Goal: Information Seeking & Learning: Compare options

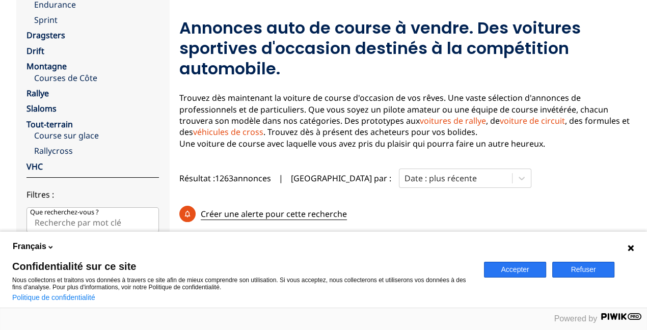
scroll to position [204, 0]
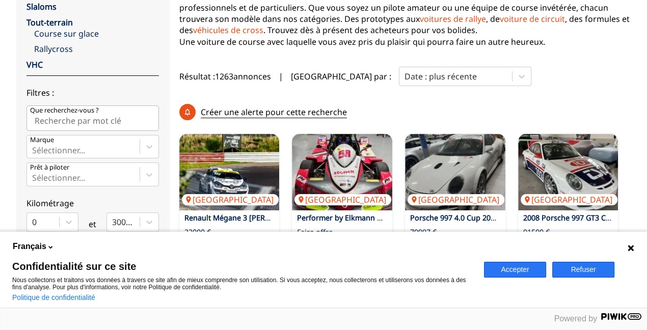
click at [572, 269] on button "Refuser" at bounding box center [583, 270] width 62 height 16
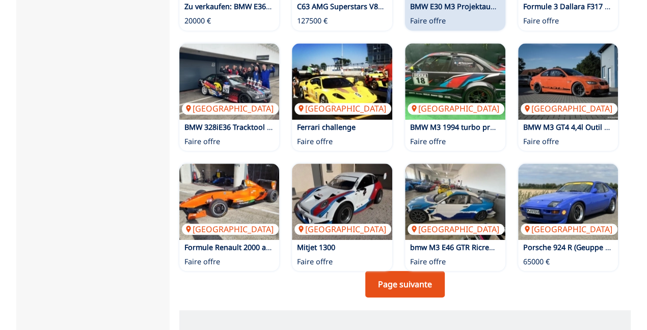
scroll to position [764, 0]
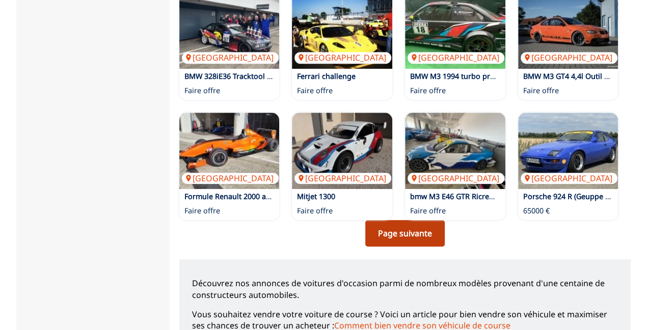
click at [403, 220] on link "Page suivante" at bounding box center [404, 233] width 79 height 26
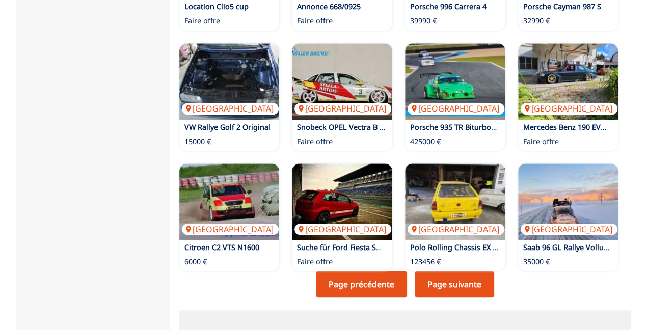
scroll to position [764, 0]
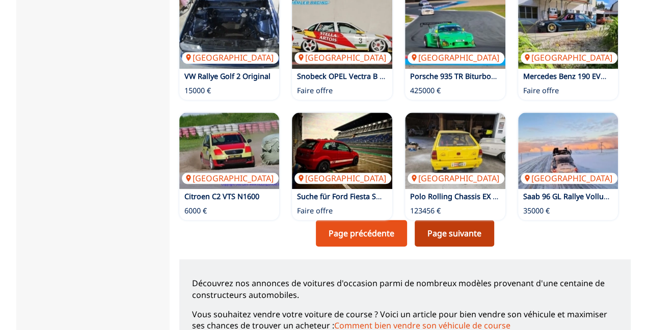
click at [439, 220] on link "Page suivante" at bounding box center [453, 233] width 79 height 26
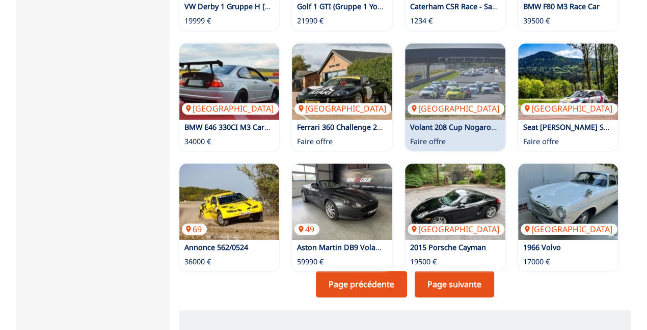
scroll to position [764, 0]
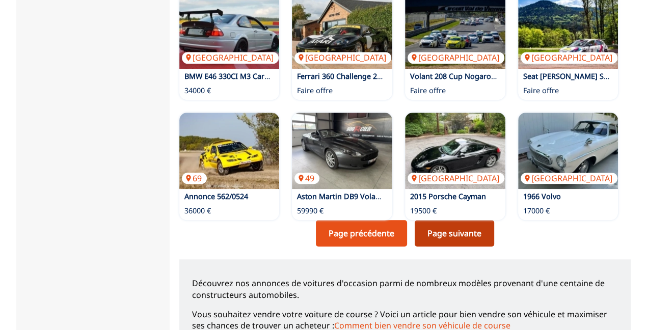
click at [439, 220] on link "Page suivante" at bounding box center [453, 233] width 79 height 26
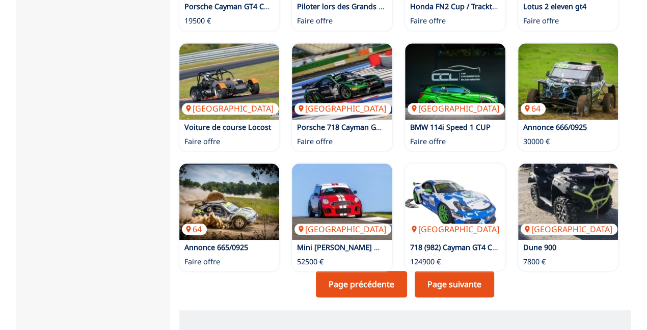
scroll to position [764, 0]
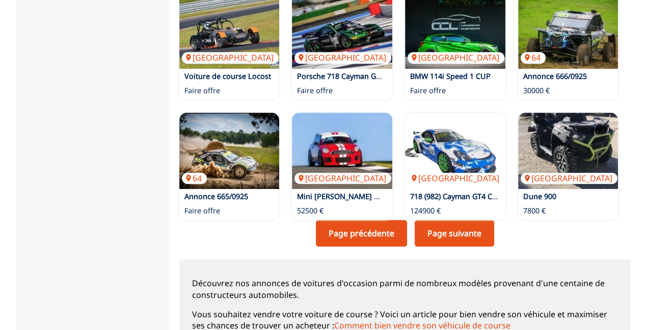
click at [439, 220] on link "Page suivante" at bounding box center [453, 233] width 79 height 26
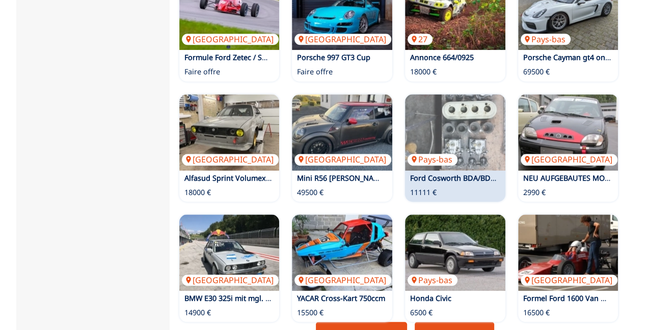
scroll to position [713, 0]
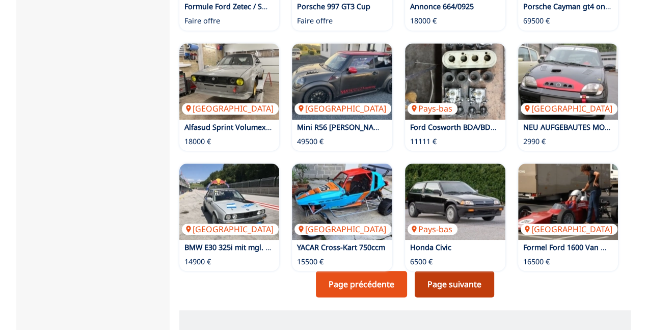
click at [449, 271] on link "Page suivante" at bounding box center [453, 284] width 79 height 26
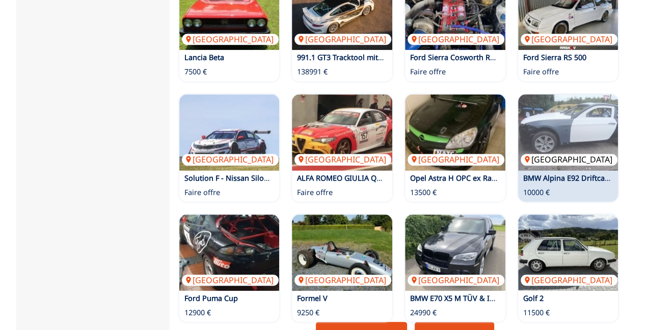
scroll to position [713, 0]
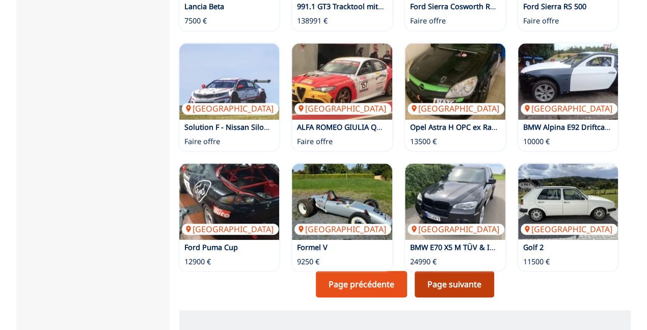
click at [461, 271] on link "Page suivante" at bounding box center [453, 284] width 79 height 26
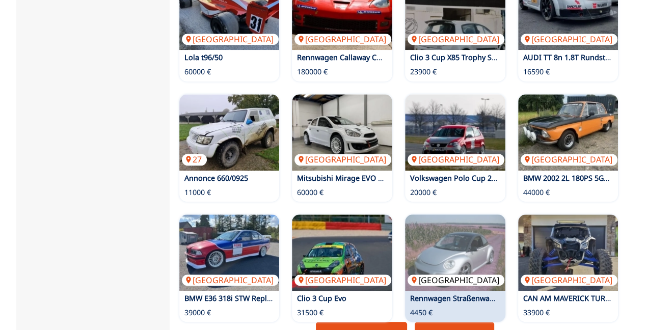
scroll to position [713, 0]
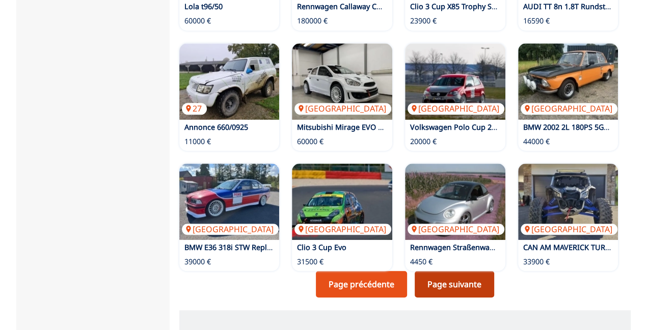
click at [474, 271] on link "Page suivante" at bounding box center [453, 284] width 79 height 26
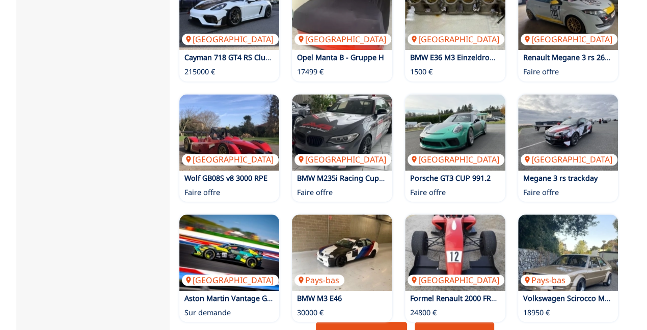
scroll to position [713, 0]
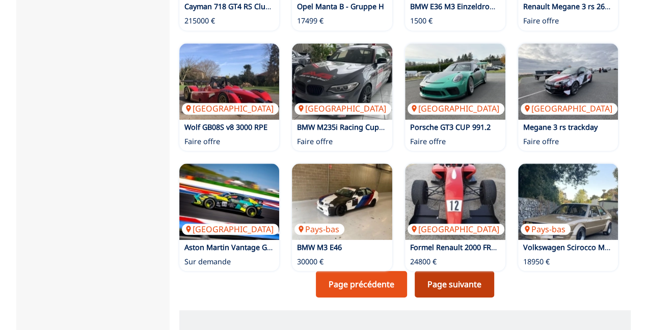
click at [462, 271] on link "Page suivante" at bounding box center [453, 284] width 79 height 26
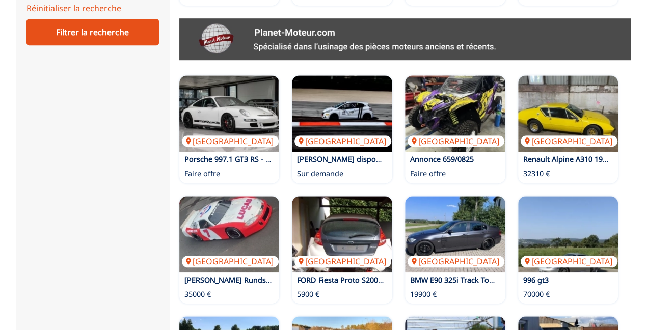
scroll to position [509, 0]
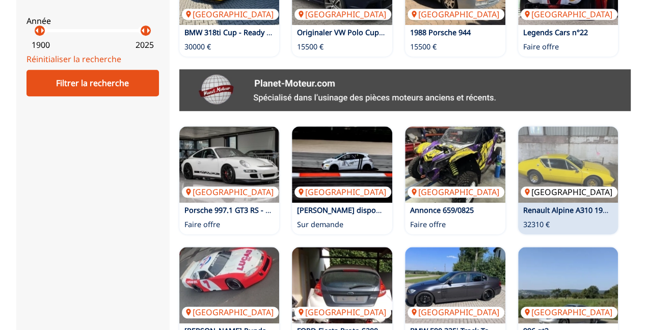
click at [565, 153] on img at bounding box center [568, 164] width 100 height 76
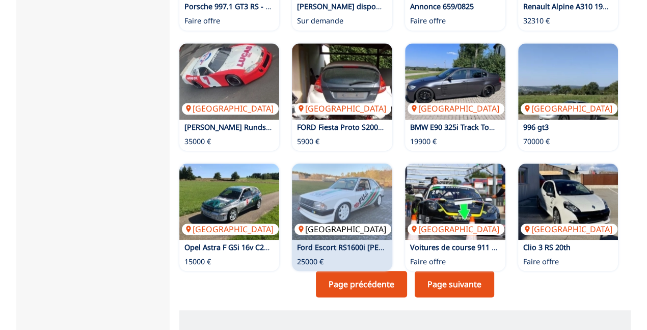
scroll to position [764, 0]
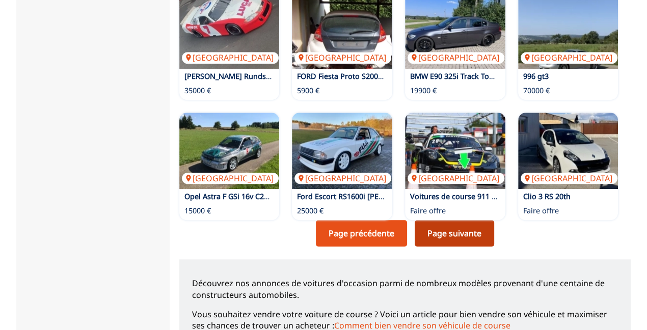
click at [448, 220] on link "Page suivante" at bounding box center [453, 233] width 79 height 26
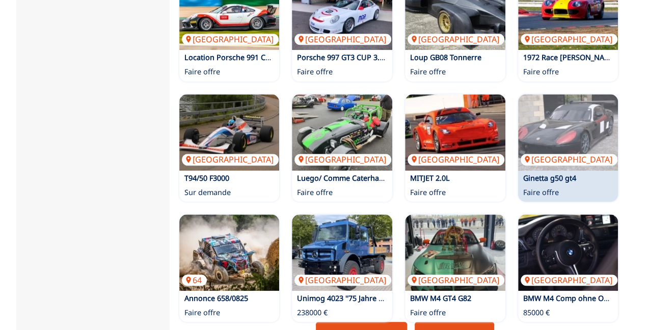
scroll to position [713, 0]
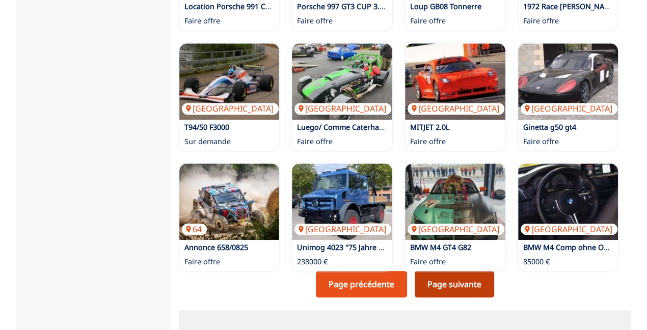
click at [451, 271] on link "Page suivante" at bounding box center [453, 284] width 79 height 26
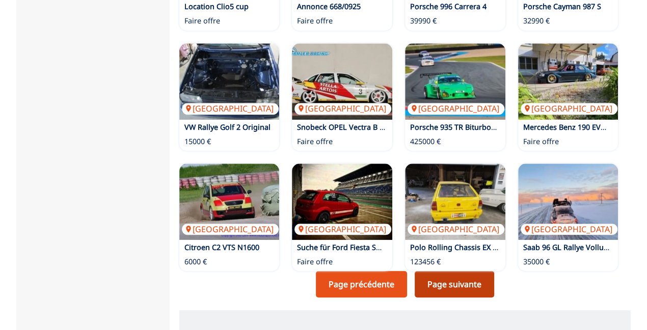
click at [426, 271] on link "Page suivante" at bounding box center [453, 284] width 79 height 26
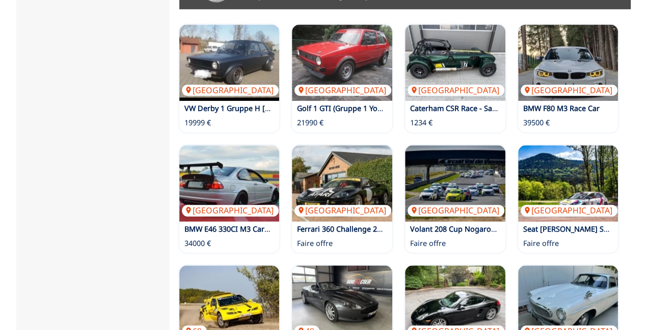
scroll to position [662, 0]
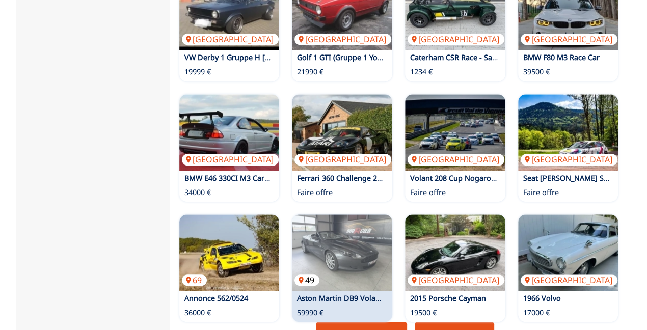
click at [343, 226] on img at bounding box center [342, 252] width 100 height 76
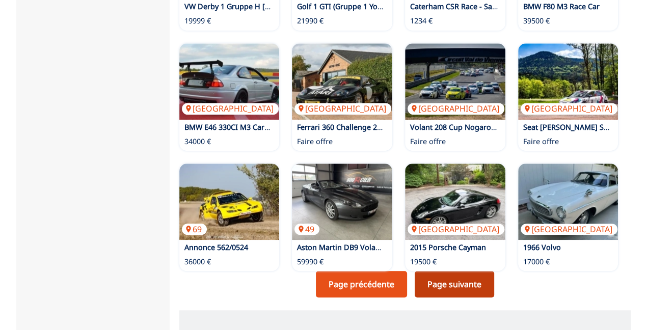
scroll to position [764, 0]
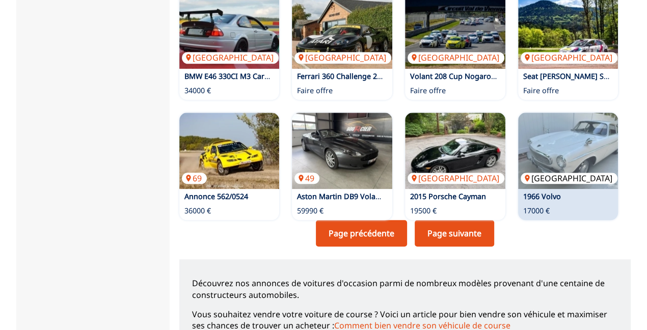
click at [566, 117] on img at bounding box center [568, 151] width 100 height 76
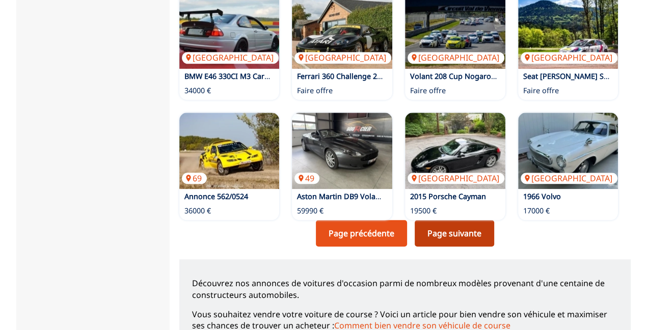
click at [453, 220] on link "Page suivante" at bounding box center [453, 233] width 79 height 26
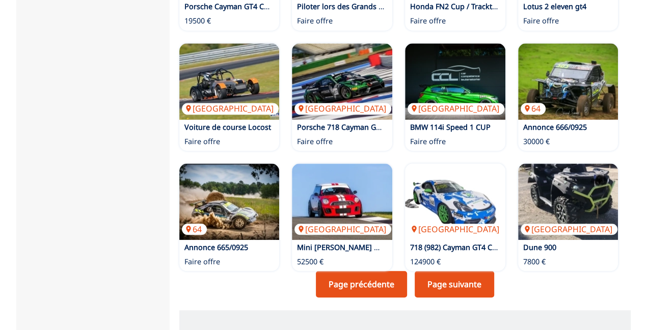
scroll to position [764, 0]
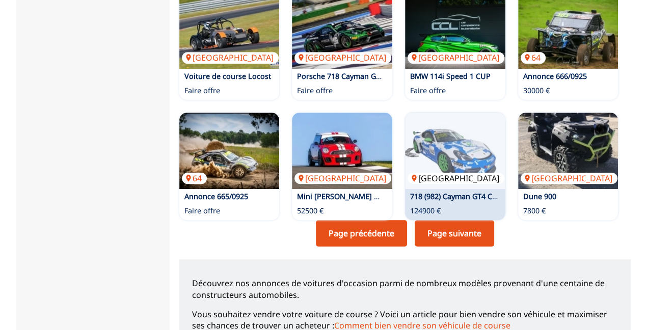
click at [440, 131] on img at bounding box center [455, 151] width 100 height 76
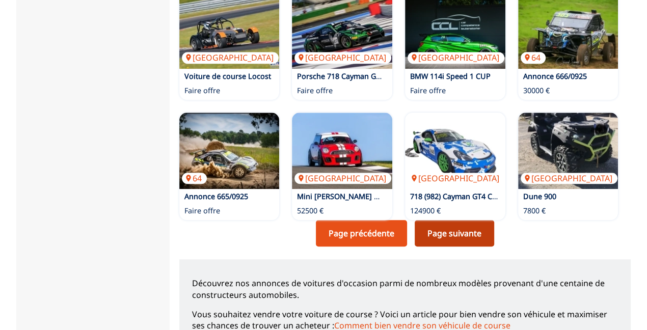
click at [442, 220] on link "Page suivante" at bounding box center [453, 233] width 79 height 26
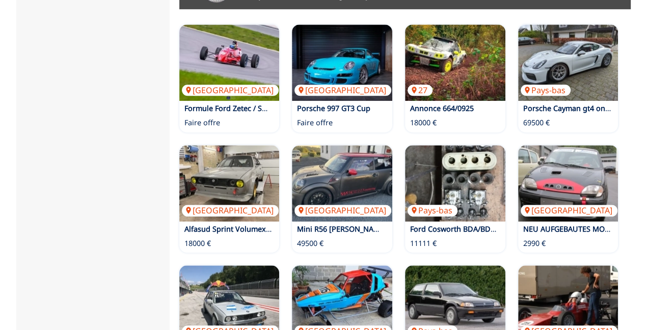
scroll to position [560, 0]
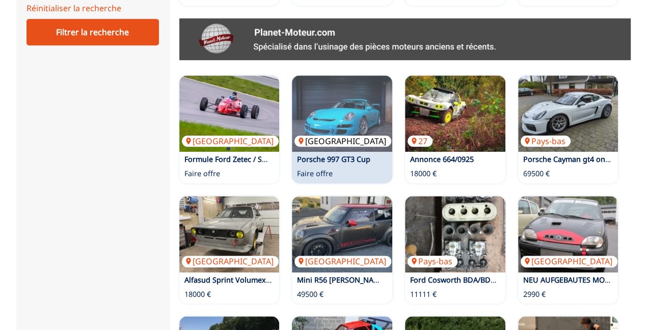
click at [351, 100] on img at bounding box center [342, 113] width 100 height 76
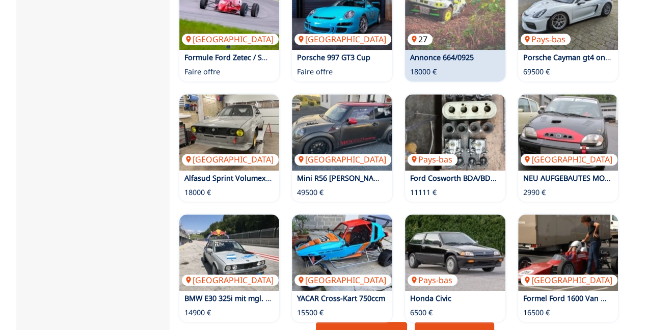
scroll to position [764, 0]
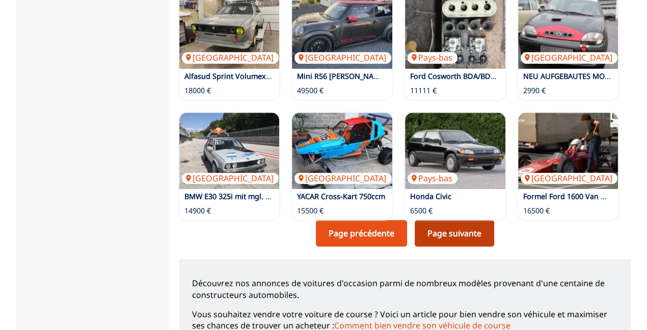
click at [460, 220] on link "Page suivante" at bounding box center [453, 233] width 79 height 26
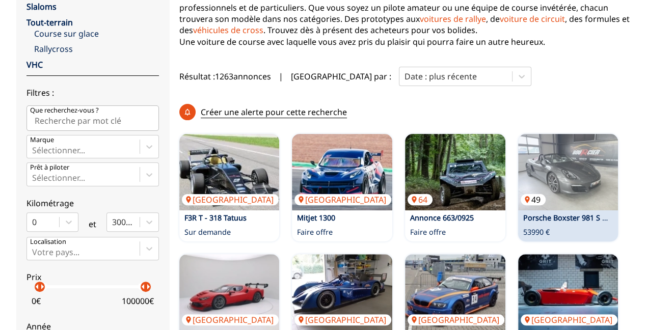
scroll to position [255, 0]
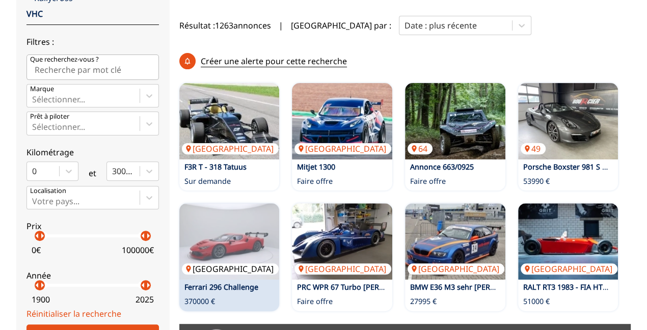
click at [217, 212] on img at bounding box center [229, 241] width 100 height 76
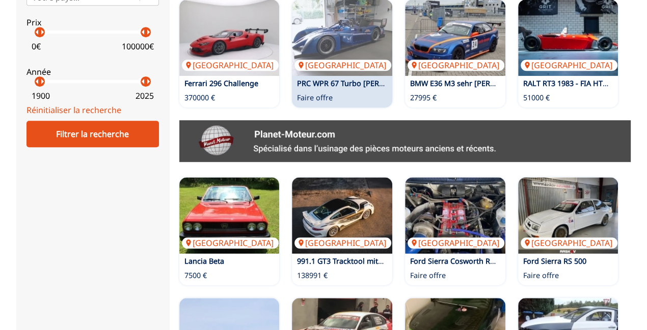
scroll to position [509, 0]
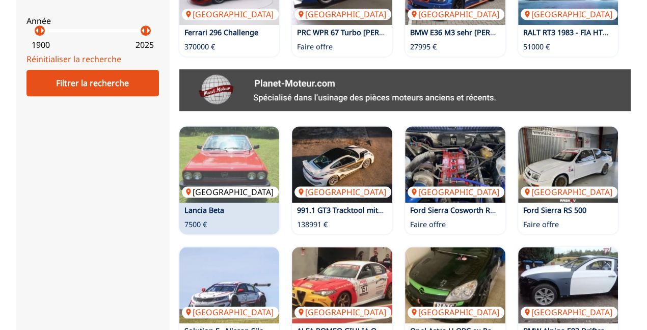
click at [220, 132] on img at bounding box center [229, 164] width 100 height 76
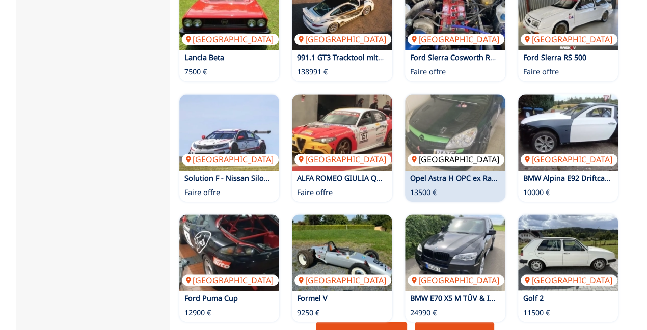
scroll to position [713, 0]
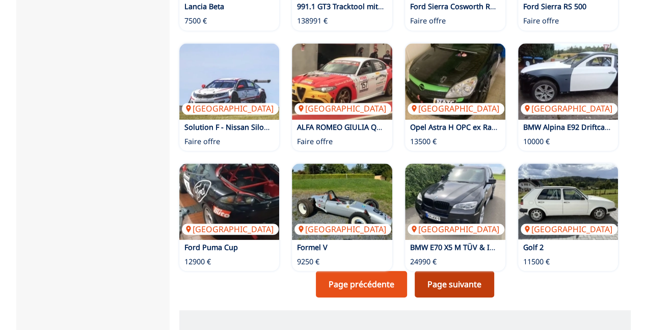
click at [448, 271] on link "Page suivante" at bounding box center [453, 284] width 79 height 26
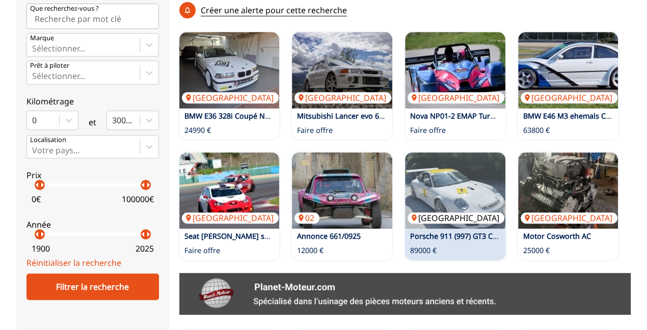
scroll to position [255, 0]
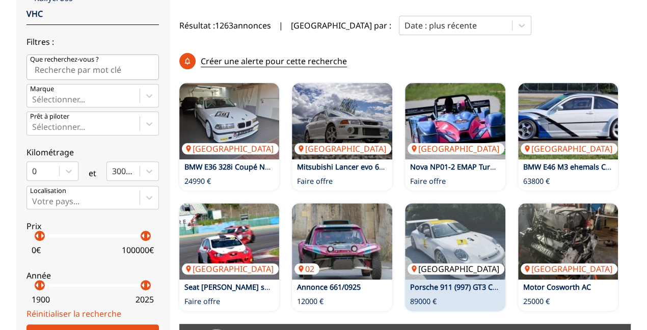
click at [454, 214] on img at bounding box center [455, 241] width 100 height 76
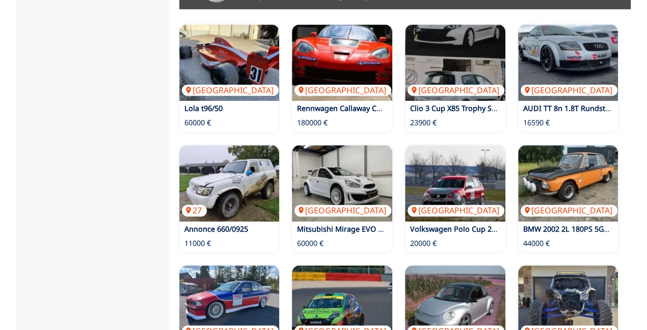
scroll to position [713, 0]
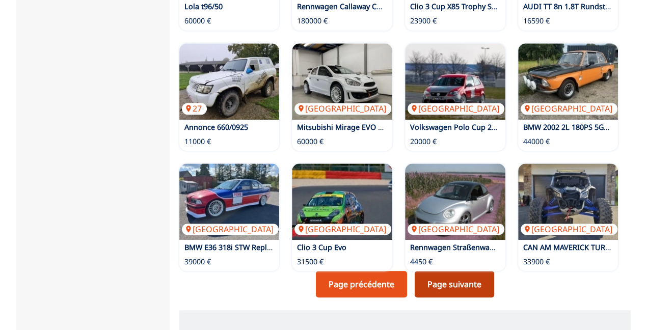
click at [443, 271] on link "Page suivante" at bounding box center [453, 284] width 79 height 26
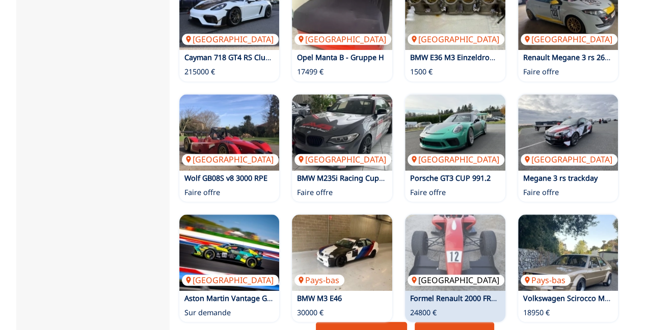
scroll to position [611, 0]
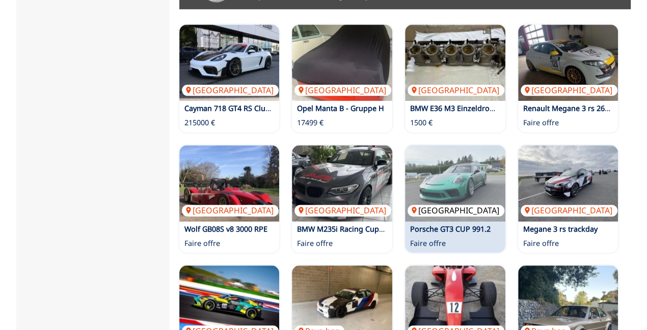
click at [450, 158] on img at bounding box center [455, 183] width 100 height 76
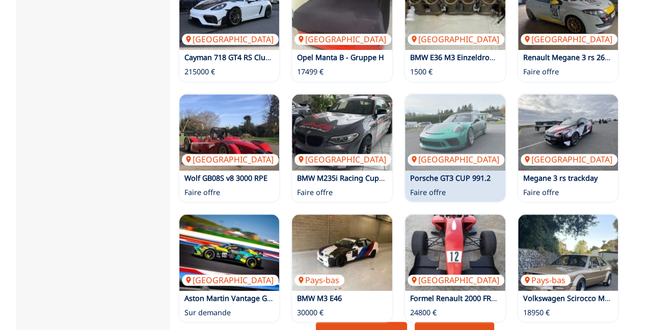
scroll to position [764, 0]
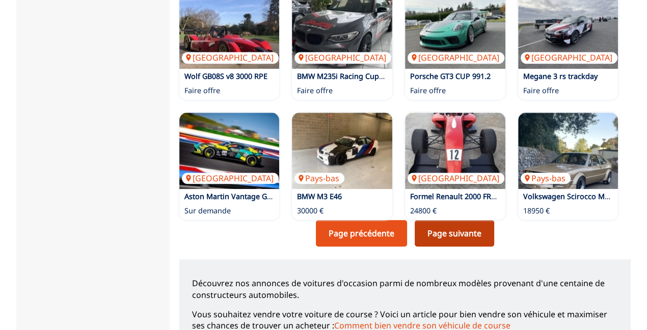
click at [441, 220] on link "Page suivante" at bounding box center [453, 233] width 79 height 26
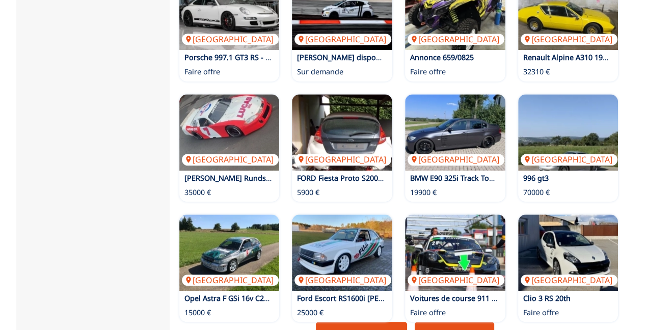
scroll to position [611, 0]
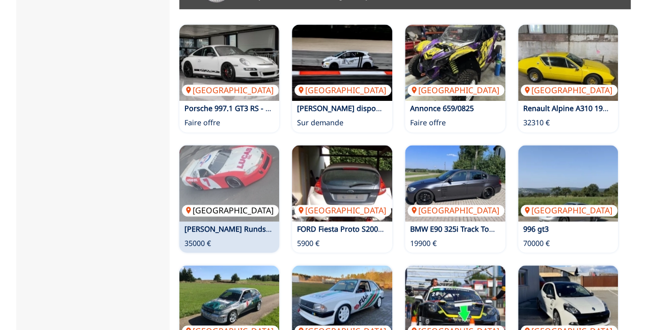
click at [212, 157] on img at bounding box center [229, 183] width 100 height 76
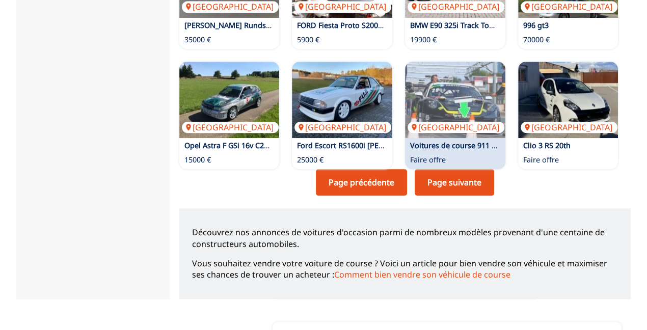
scroll to position [866, 0]
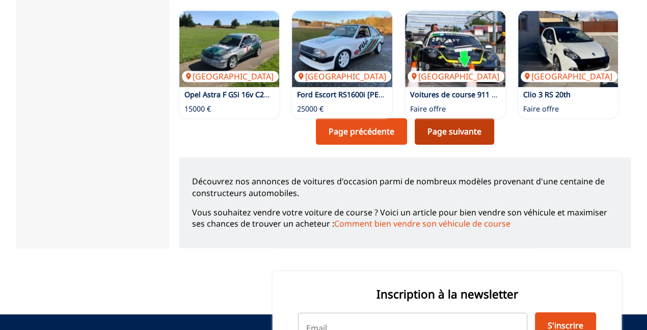
click at [442, 118] on link "Page suivante" at bounding box center [453, 131] width 79 height 26
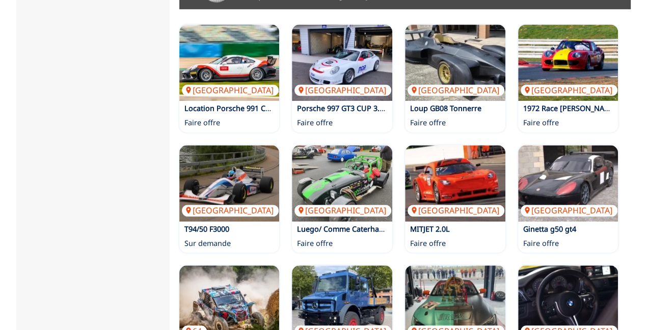
scroll to position [713, 0]
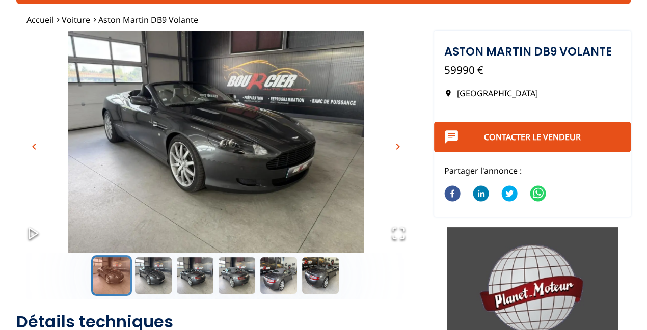
scroll to position [102, 0]
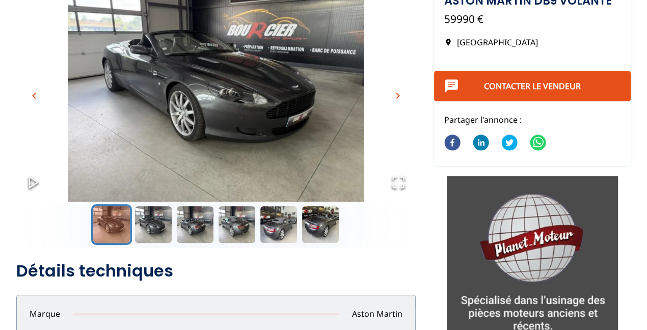
click at [396, 95] on span "chevron_right" at bounding box center [398, 96] width 12 height 12
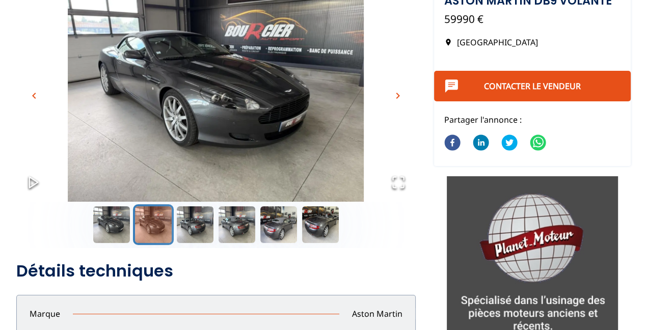
click at [396, 95] on span "chevron_right" at bounding box center [398, 96] width 12 height 12
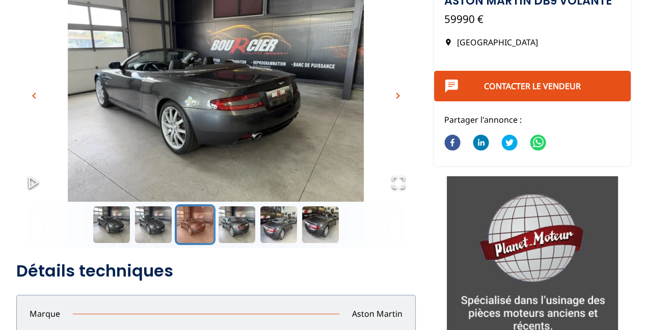
click at [396, 95] on span "chevron_right" at bounding box center [398, 96] width 12 height 12
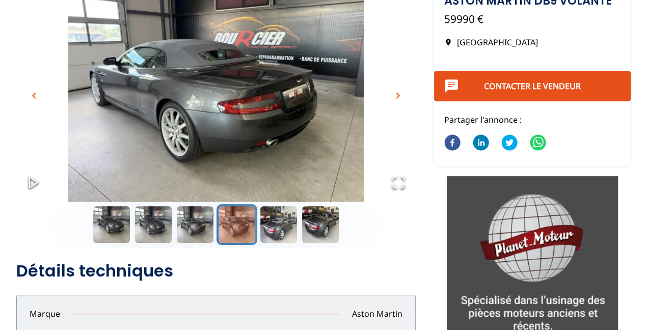
click at [396, 95] on span "chevron_right" at bounding box center [398, 96] width 12 height 12
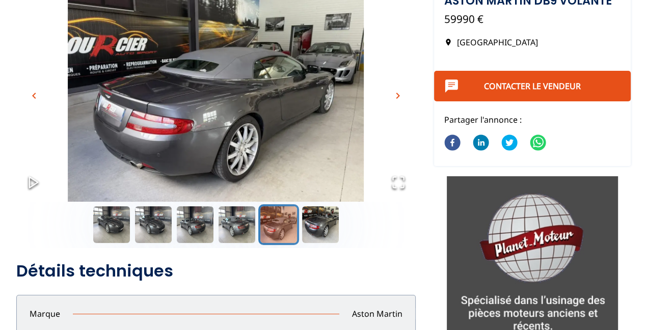
click at [396, 95] on span "chevron_right" at bounding box center [398, 96] width 12 height 12
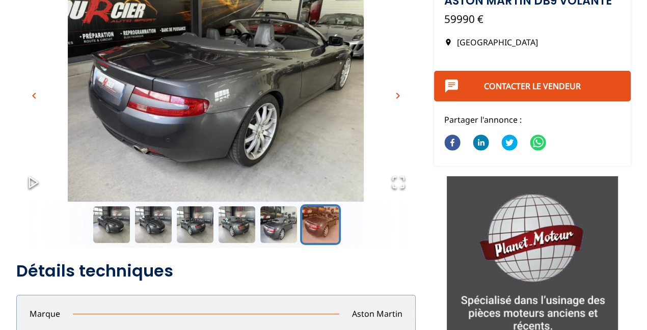
click at [396, 95] on span "chevron_right" at bounding box center [398, 96] width 12 height 12
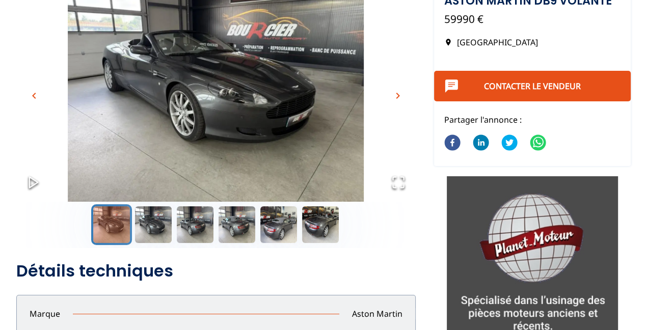
click at [396, 95] on span "chevron_right" at bounding box center [398, 96] width 12 height 12
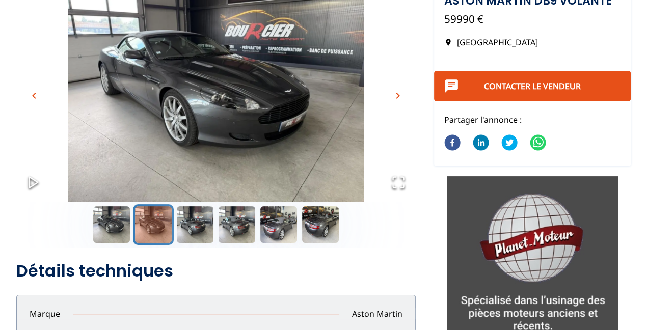
click at [396, 95] on span "chevron_right" at bounding box center [398, 96] width 12 height 12
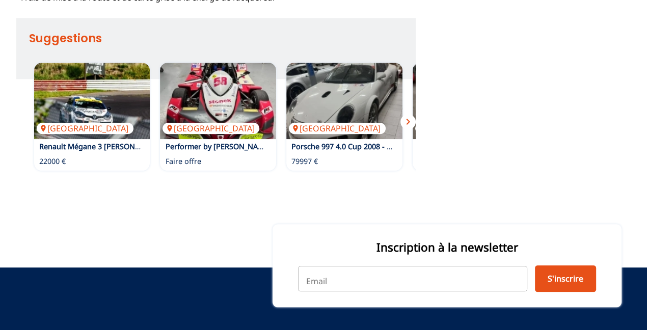
scroll to position [764, 0]
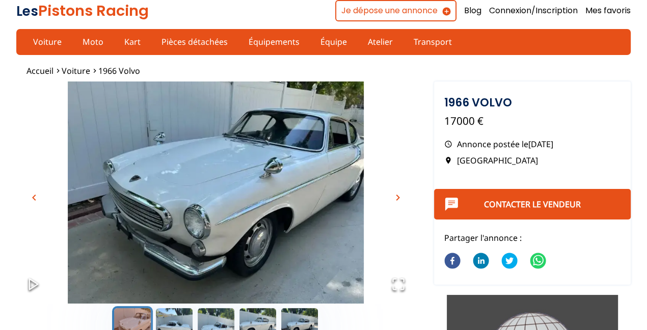
click at [398, 196] on span "chevron_right" at bounding box center [398, 197] width 12 height 12
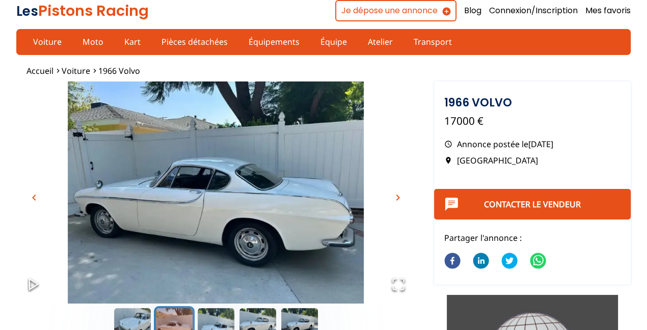
click at [398, 196] on span "chevron_right" at bounding box center [398, 197] width 12 height 12
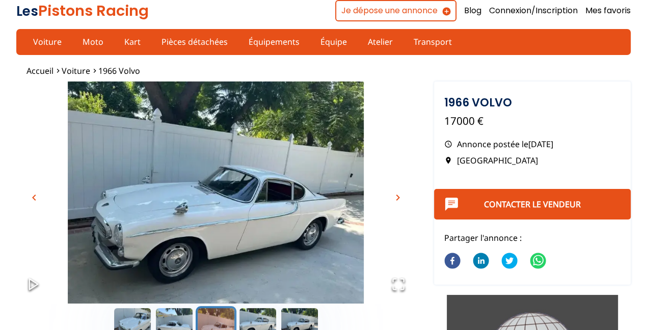
click at [398, 196] on span "chevron_right" at bounding box center [398, 197] width 12 height 12
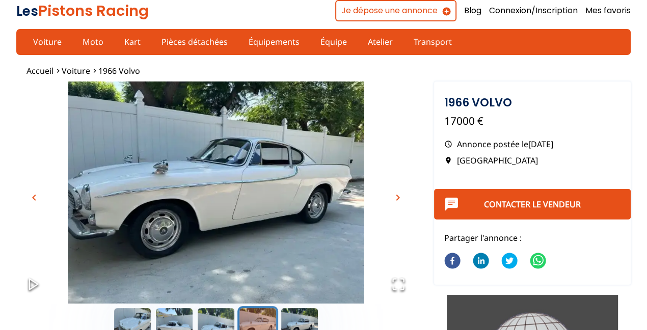
click at [398, 196] on span "chevron_right" at bounding box center [398, 197] width 12 height 12
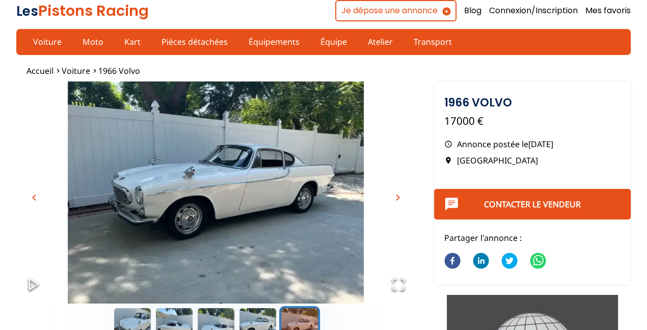
click at [398, 196] on span "chevron_right" at bounding box center [398, 197] width 12 height 12
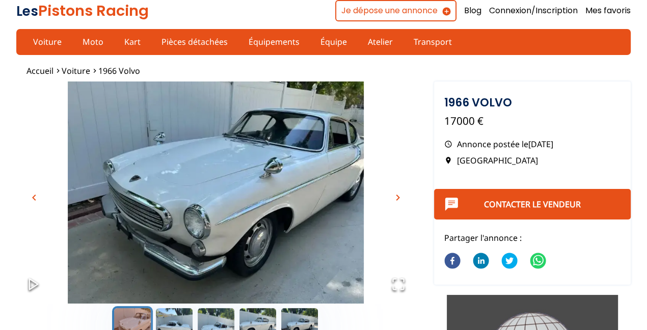
click at [398, 196] on span "chevron_right" at bounding box center [398, 197] width 12 height 12
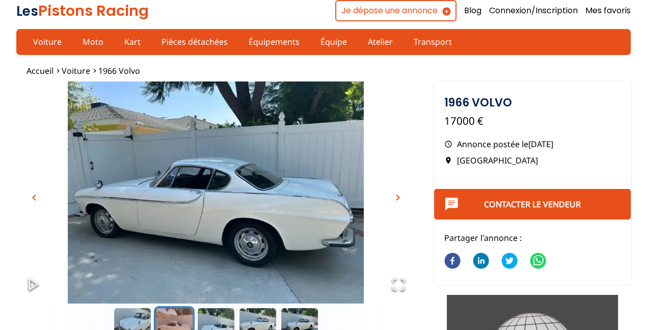
click at [398, 196] on span "chevron_right" at bounding box center [398, 197] width 12 height 12
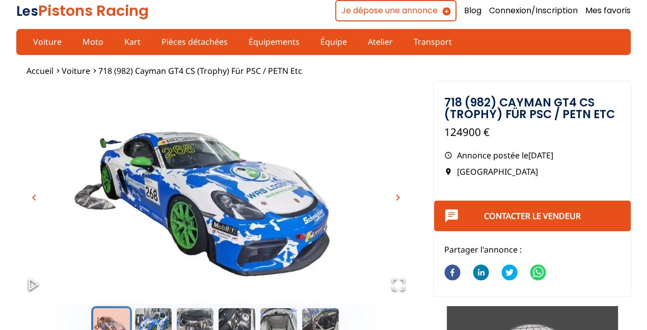
scroll to position [51, 0]
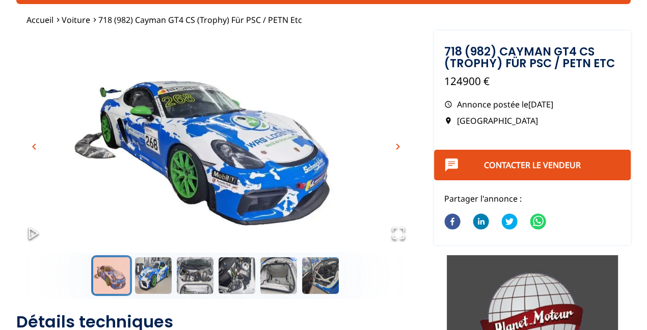
click at [399, 145] on span "chevron_right" at bounding box center [398, 147] width 12 height 12
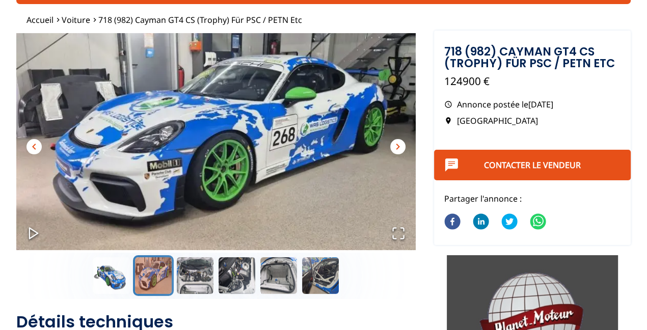
click at [399, 145] on span "chevron_right" at bounding box center [398, 147] width 12 height 12
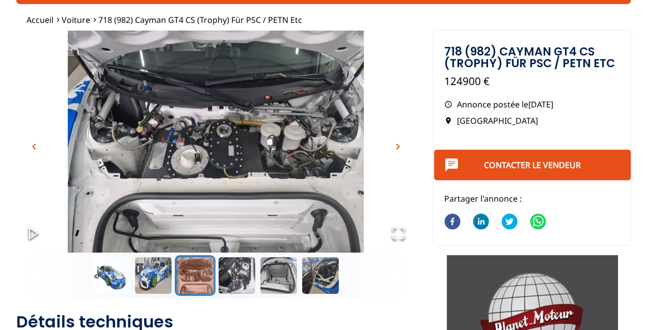
click at [399, 145] on span "chevron_right" at bounding box center [398, 147] width 12 height 12
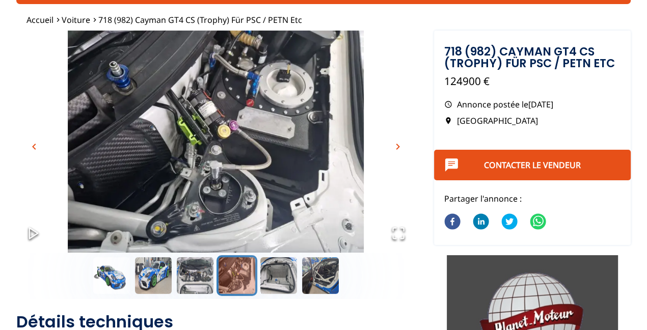
click at [399, 145] on span "chevron_right" at bounding box center [398, 147] width 12 height 12
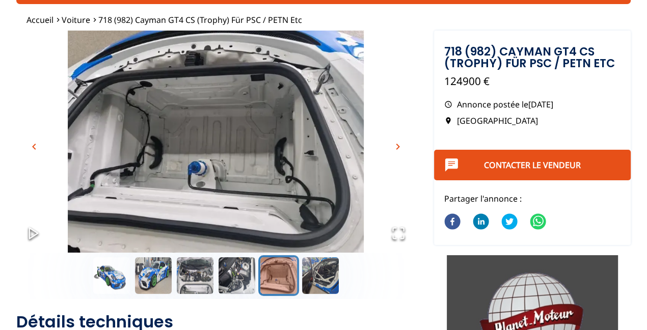
click at [399, 145] on span "chevron_right" at bounding box center [398, 147] width 12 height 12
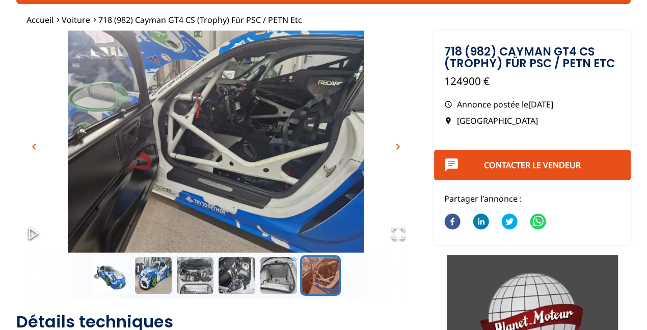
click at [399, 145] on span "chevron_right" at bounding box center [398, 147] width 12 height 12
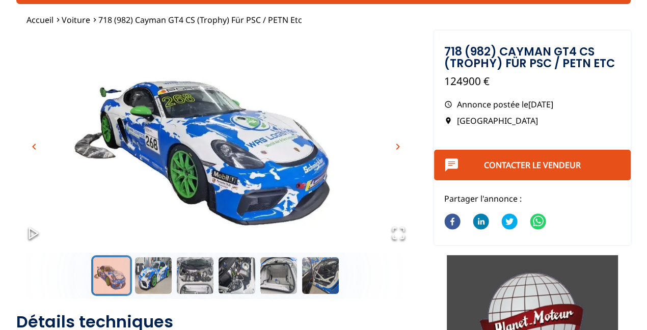
click at [399, 145] on span "chevron_right" at bounding box center [398, 147] width 12 height 12
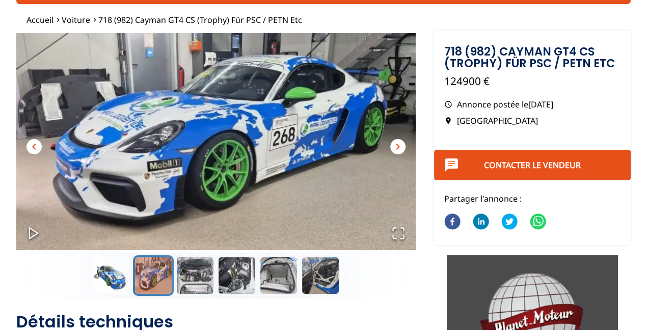
click at [399, 145] on span "chevron_right" at bounding box center [398, 147] width 12 height 12
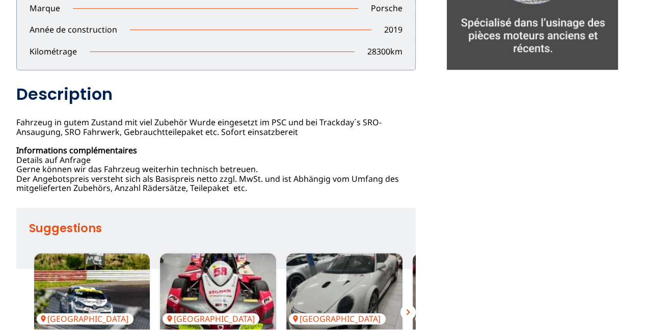
scroll to position [458, 0]
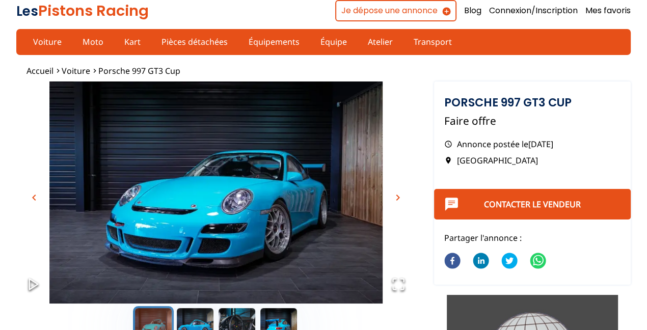
click at [396, 195] on span "chevron_right" at bounding box center [398, 197] width 12 height 12
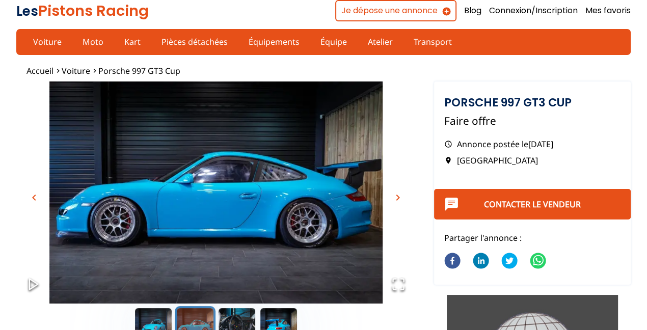
click at [396, 195] on span "chevron_right" at bounding box center [398, 197] width 12 height 12
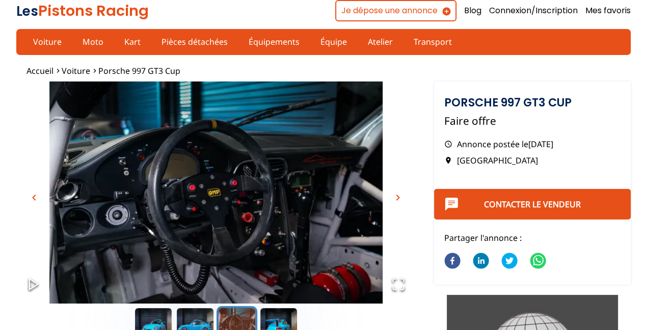
click at [402, 197] on span "chevron_right" at bounding box center [398, 197] width 12 height 12
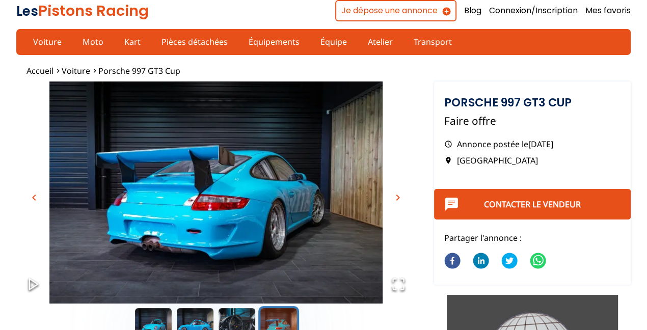
click at [402, 197] on span "chevron_right" at bounding box center [398, 197] width 12 height 12
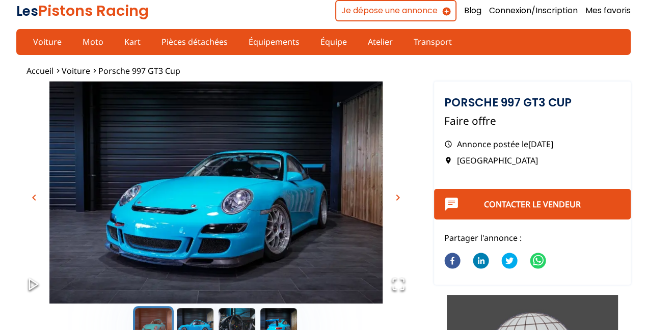
click at [402, 197] on span "chevron_right" at bounding box center [398, 197] width 12 height 12
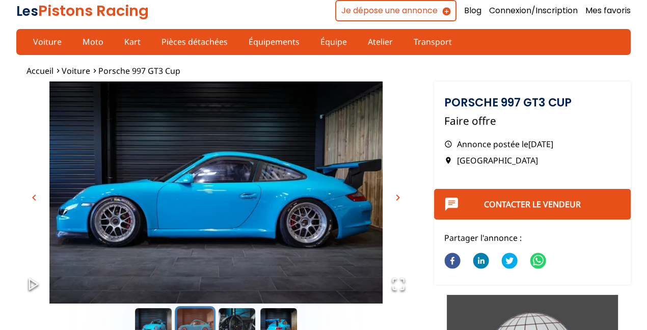
click at [402, 197] on span "chevron_right" at bounding box center [398, 197] width 12 height 12
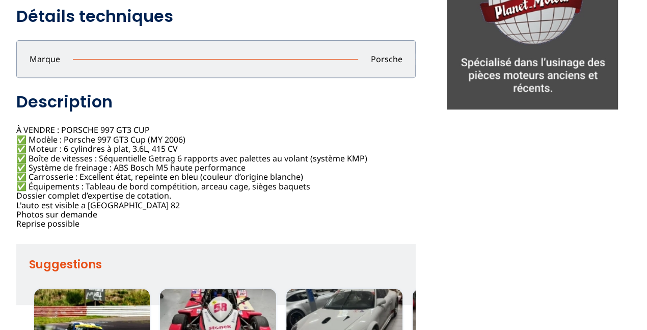
scroll to position [407, 0]
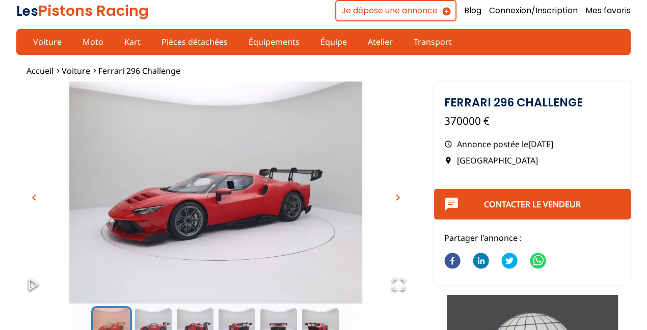
scroll to position [51, 0]
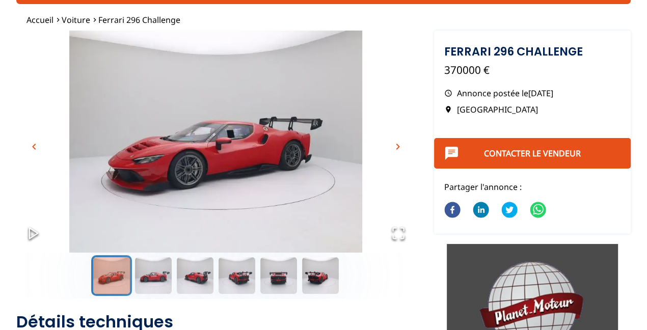
click at [399, 145] on span "chevron_right" at bounding box center [398, 147] width 12 height 12
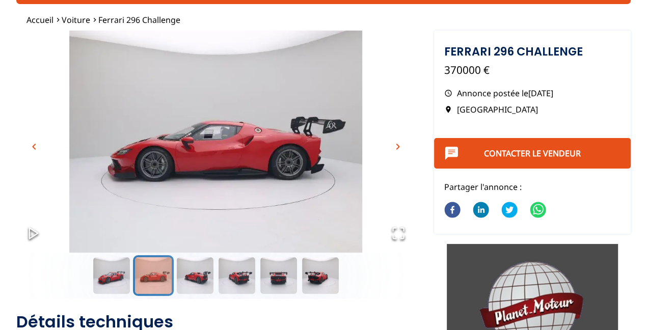
click at [399, 145] on span "chevron_right" at bounding box center [398, 147] width 12 height 12
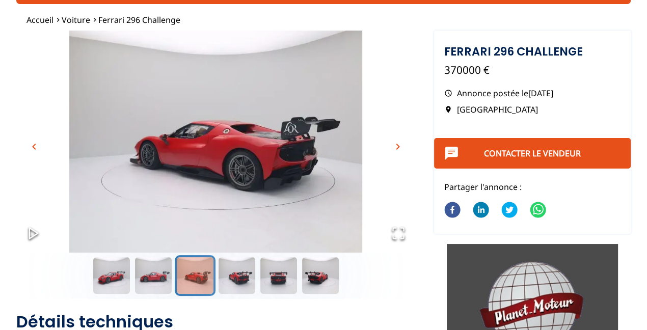
click at [399, 145] on span "chevron_right" at bounding box center [398, 147] width 12 height 12
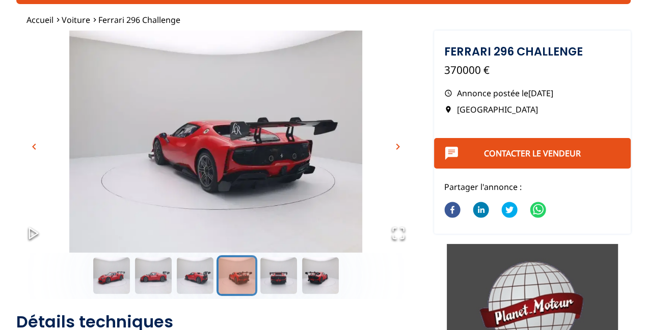
click at [399, 145] on span "chevron_right" at bounding box center [398, 147] width 12 height 12
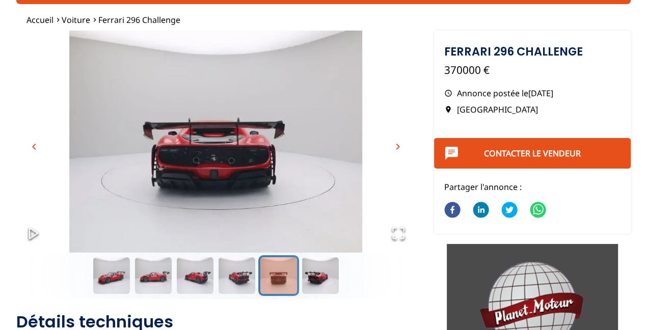
click at [399, 145] on span "chevron_right" at bounding box center [398, 147] width 12 height 12
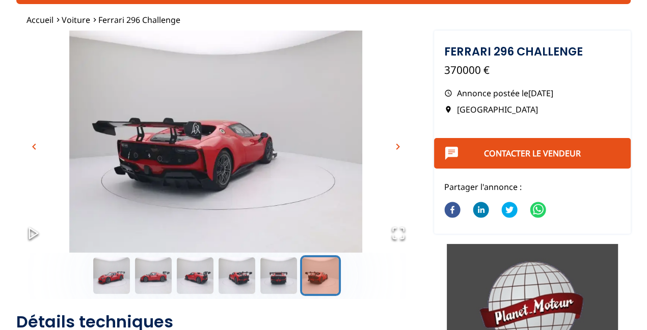
click at [399, 145] on span "chevron_right" at bounding box center [398, 147] width 12 height 12
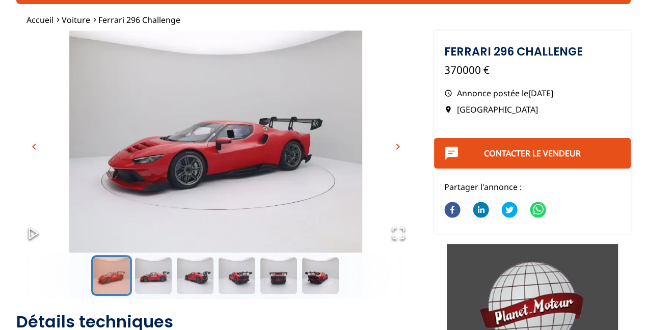
click at [399, 145] on span "chevron_right" at bounding box center [398, 147] width 12 height 12
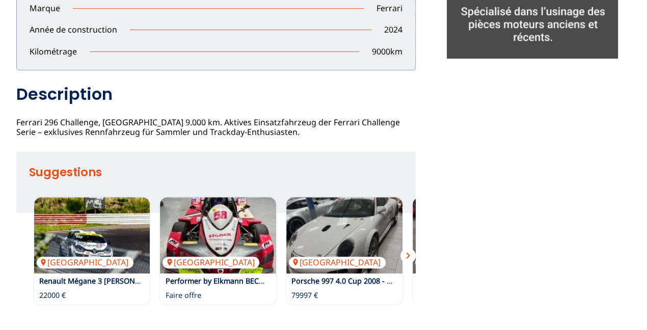
scroll to position [458, 0]
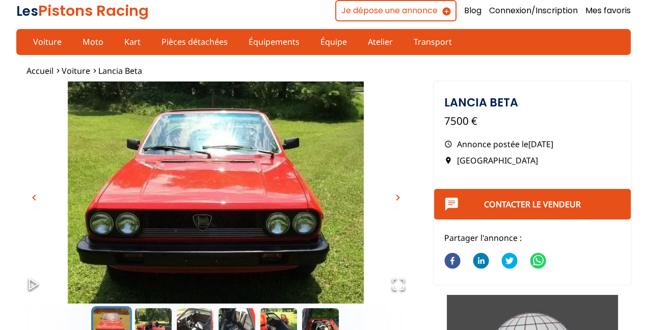
scroll to position [51, 0]
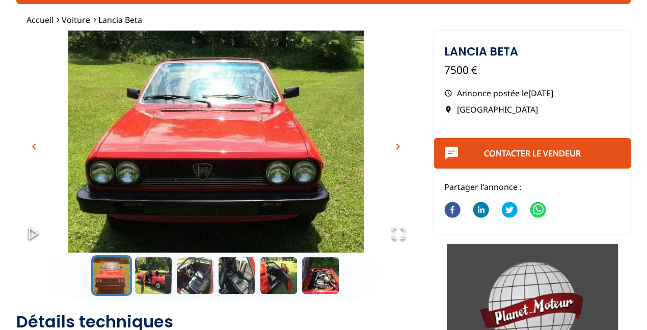
click at [400, 147] on span "chevron_right" at bounding box center [398, 147] width 12 height 12
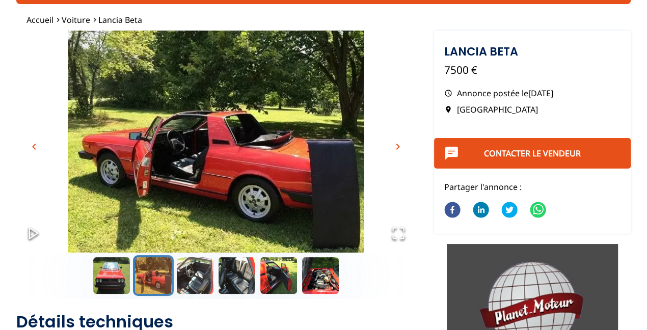
click at [401, 145] on span "chevron_right" at bounding box center [398, 147] width 12 height 12
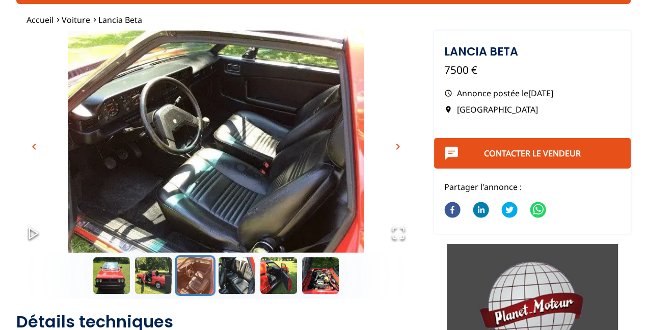
click at [400, 145] on span "chevron_right" at bounding box center [398, 147] width 12 height 12
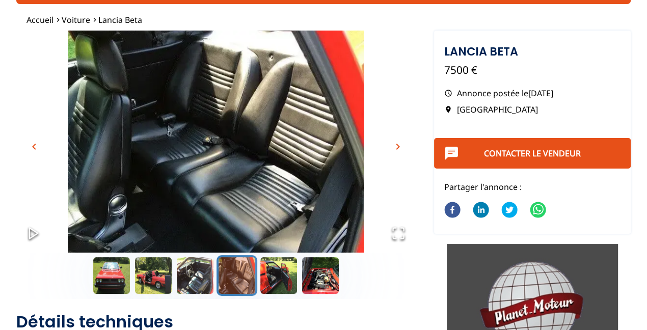
click at [400, 145] on span "chevron_right" at bounding box center [398, 147] width 12 height 12
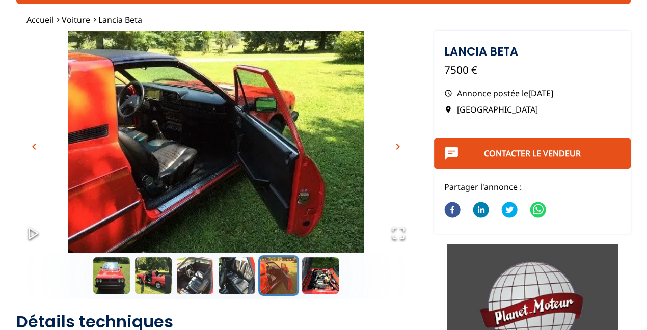
click at [400, 145] on span "chevron_right" at bounding box center [398, 147] width 12 height 12
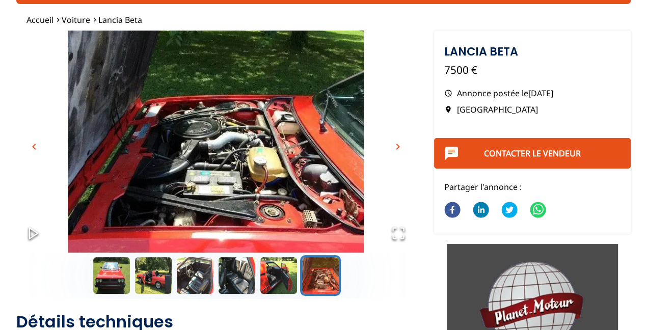
click at [400, 145] on span "chevron_right" at bounding box center [398, 147] width 12 height 12
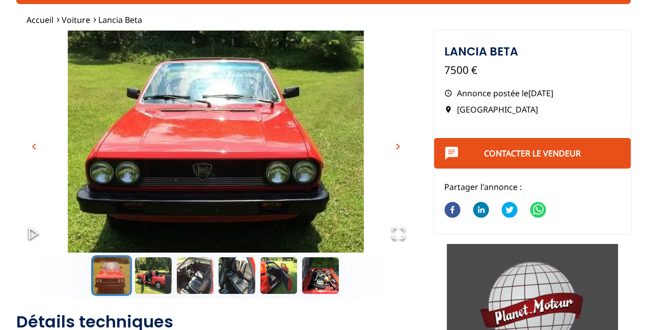
click at [400, 145] on span "chevron_right" at bounding box center [398, 147] width 12 height 12
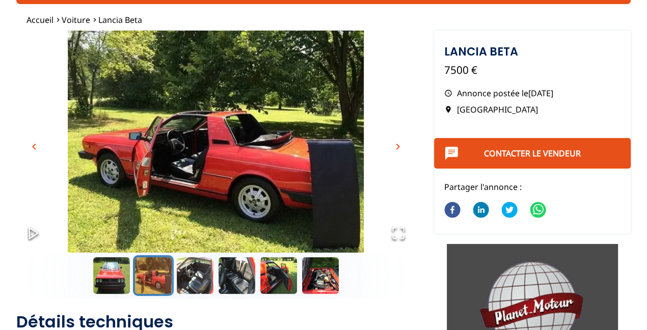
click at [400, 145] on span "chevron_right" at bounding box center [398, 147] width 12 height 12
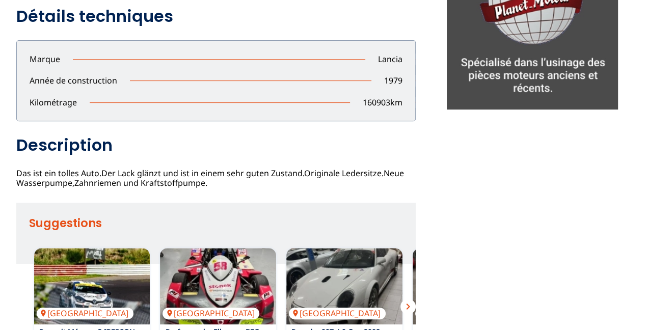
scroll to position [458, 0]
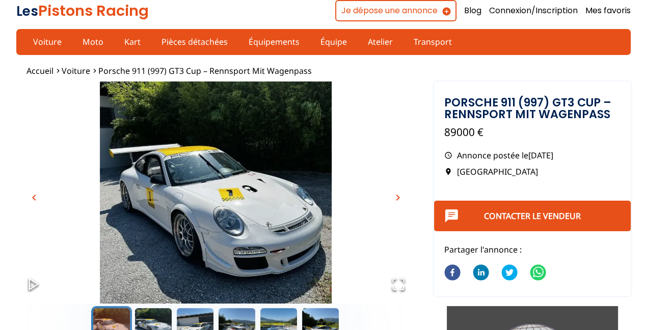
scroll to position [51, 0]
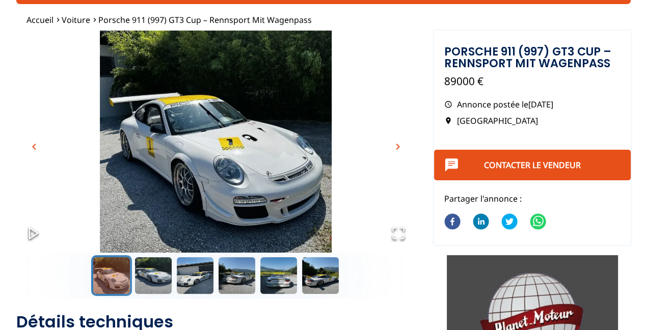
click at [400, 145] on span "chevron_right" at bounding box center [398, 147] width 12 height 12
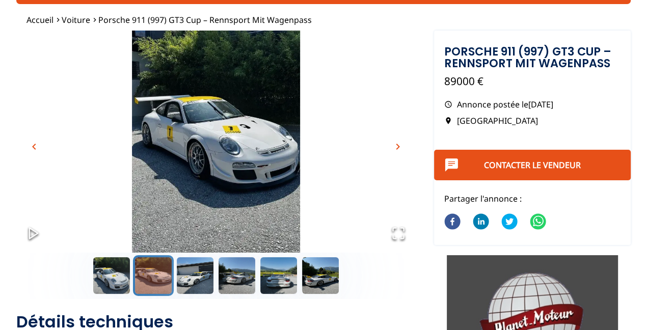
click at [400, 145] on span "chevron_right" at bounding box center [398, 147] width 12 height 12
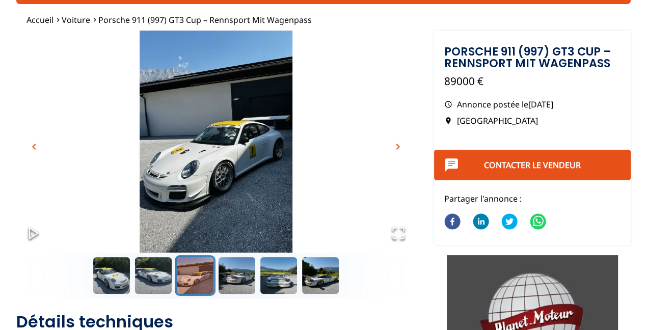
click at [400, 145] on span "chevron_right" at bounding box center [398, 147] width 12 height 12
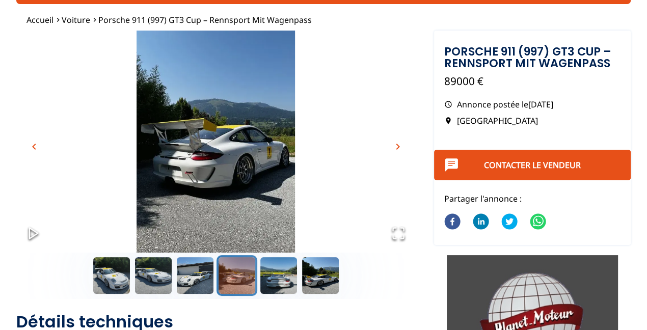
click at [400, 145] on span "chevron_right" at bounding box center [398, 147] width 12 height 12
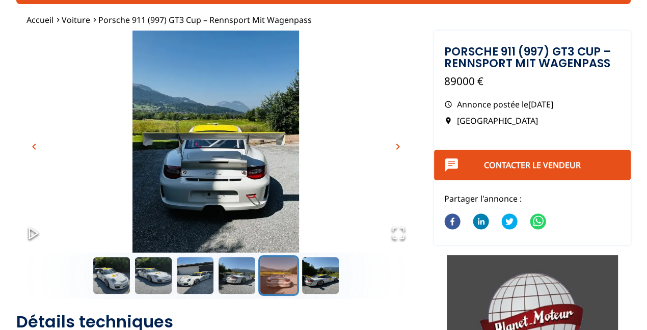
click at [400, 145] on span "chevron_right" at bounding box center [398, 147] width 12 height 12
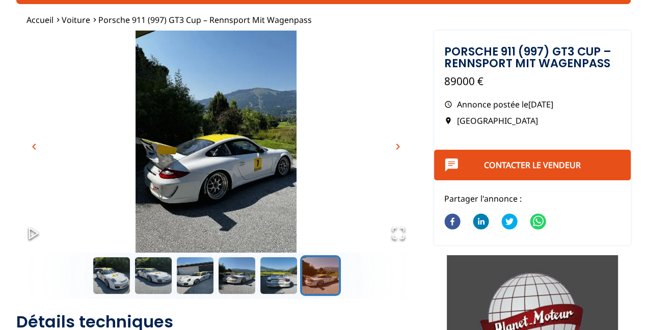
click at [400, 145] on span "chevron_right" at bounding box center [398, 147] width 12 height 12
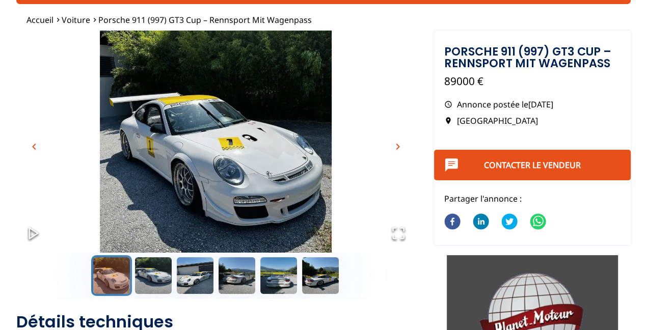
click at [400, 145] on span "chevron_right" at bounding box center [398, 147] width 12 height 12
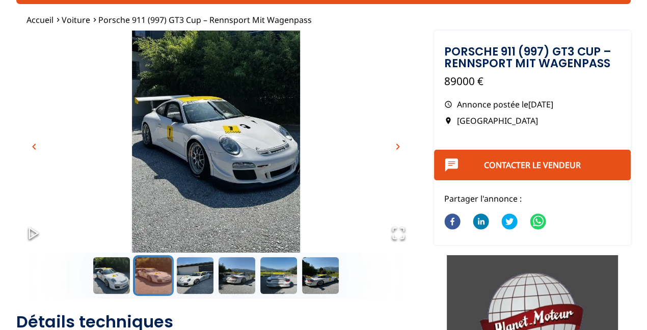
click at [400, 145] on span "chevron_right" at bounding box center [398, 147] width 12 height 12
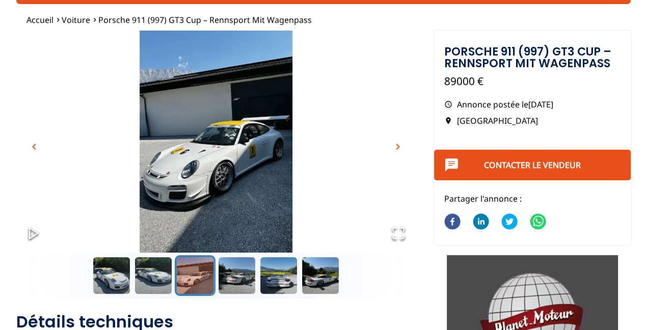
click at [400, 145] on span "chevron_right" at bounding box center [398, 147] width 12 height 12
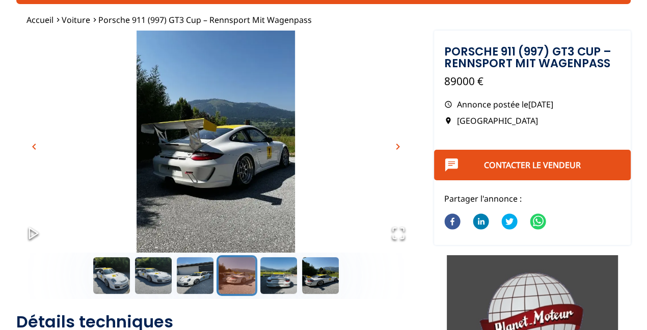
click at [400, 145] on span "chevron_right" at bounding box center [398, 147] width 12 height 12
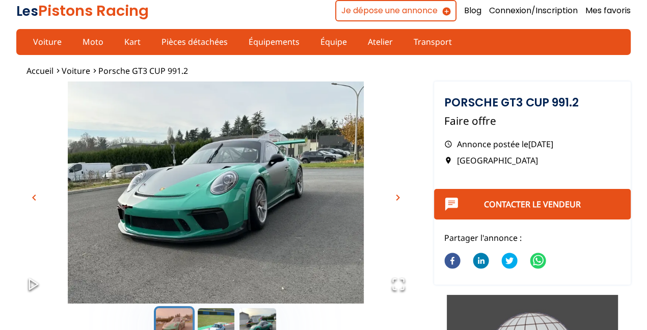
click at [397, 196] on span "chevron_right" at bounding box center [398, 197] width 12 height 12
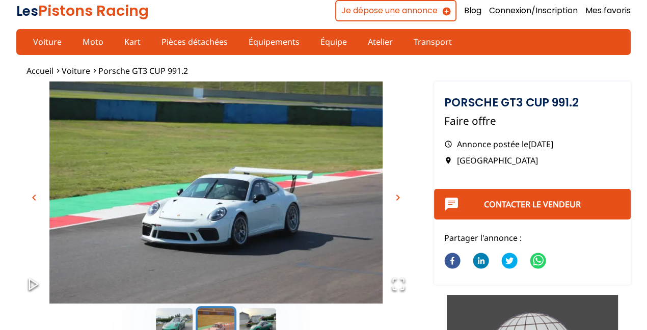
click at [397, 196] on span "chevron_right" at bounding box center [398, 197] width 12 height 12
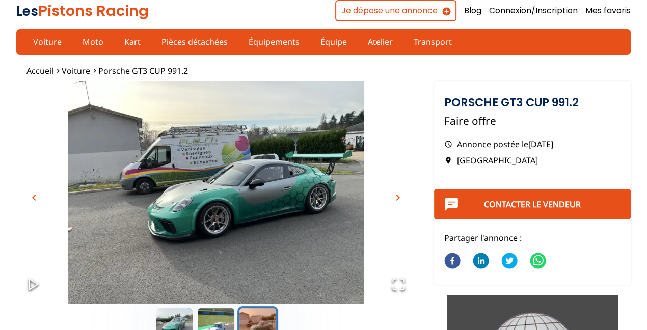
click at [400, 195] on span "chevron_right" at bounding box center [398, 197] width 12 height 12
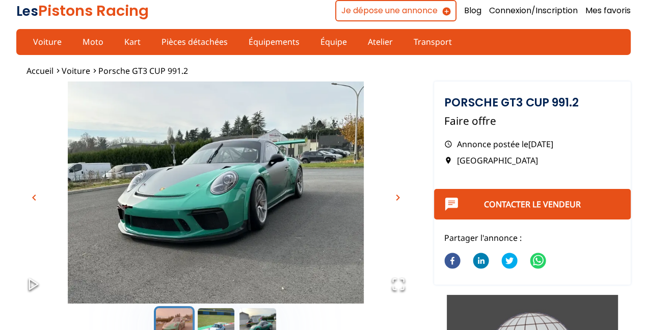
click at [400, 195] on span "chevron_right" at bounding box center [398, 197] width 12 height 12
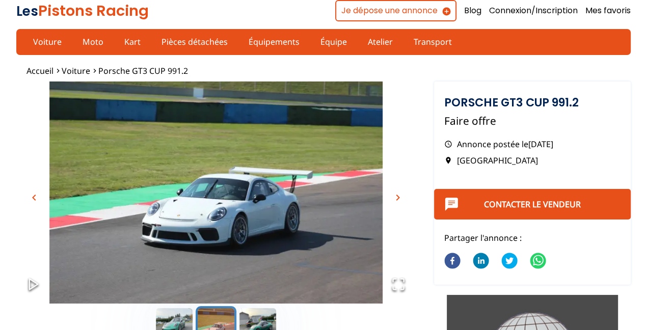
click at [400, 195] on span "chevron_right" at bounding box center [398, 197] width 12 height 12
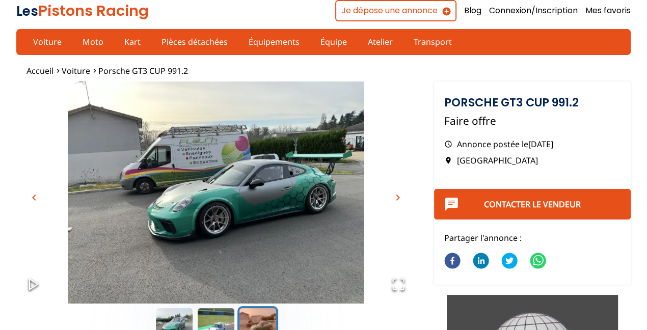
click at [400, 195] on span "chevron_right" at bounding box center [398, 197] width 12 height 12
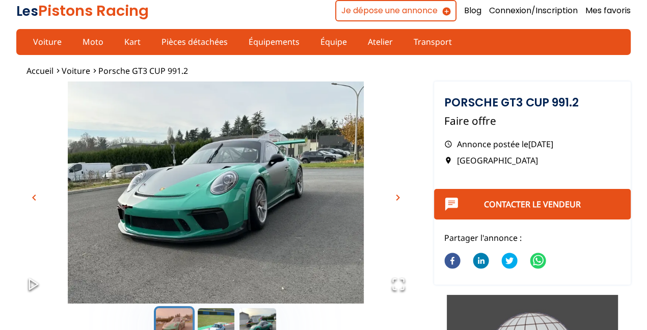
click at [400, 195] on span "chevron_right" at bounding box center [398, 197] width 12 height 12
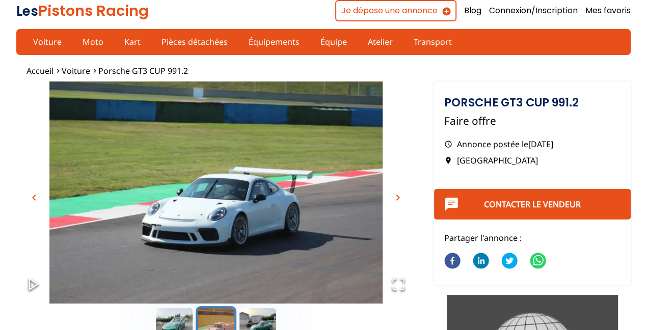
click at [400, 195] on span "chevron_right" at bounding box center [398, 197] width 12 height 12
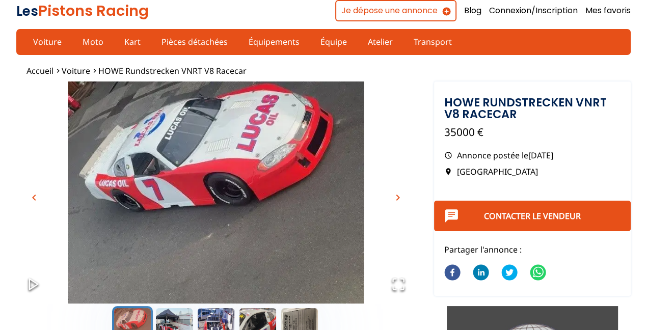
click at [398, 197] on span "chevron_right" at bounding box center [398, 197] width 12 height 12
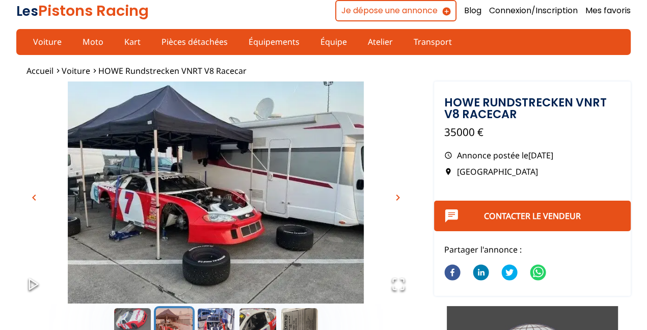
click at [398, 197] on span "chevron_right" at bounding box center [398, 197] width 12 height 12
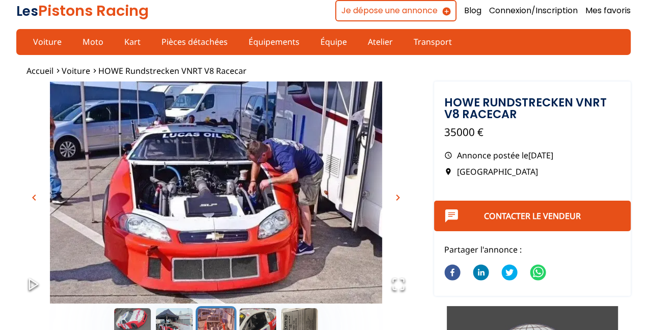
click at [398, 197] on span "chevron_right" at bounding box center [398, 197] width 12 height 12
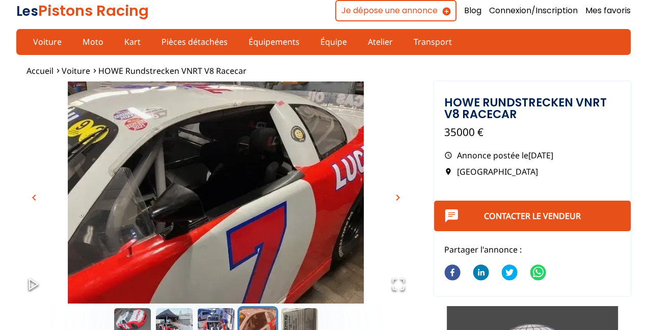
click at [398, 197] on span "chevron_right" at bounding box center [398, 197] width 12 height 12
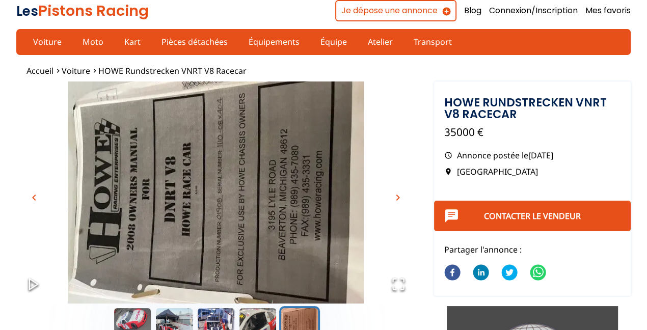
click at [398, 197] on span "chevron_right" at bounding box center [398, 197] width 12 height 12
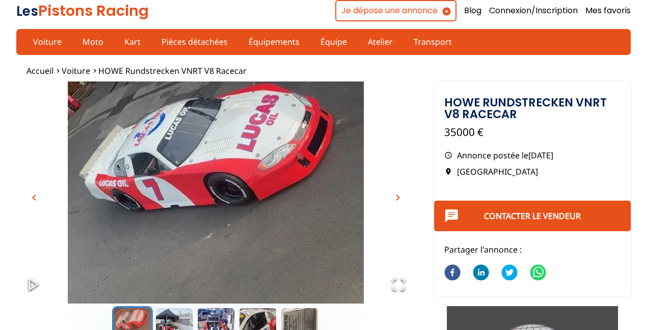
click at [398, 197] on span "chevron_right" at bounding box center [398, 197] width 12 height 12
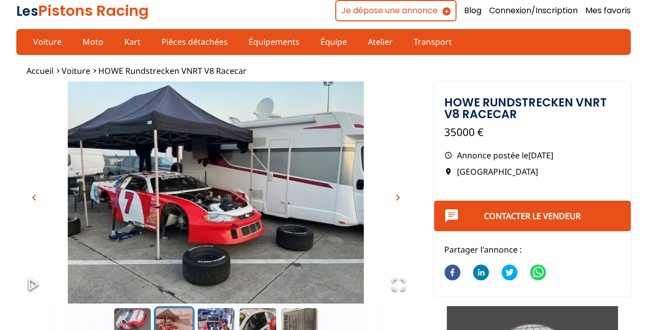
click at [398, 197] on span "chevron_right" at bounding box center [398, 197] width 12 height 12
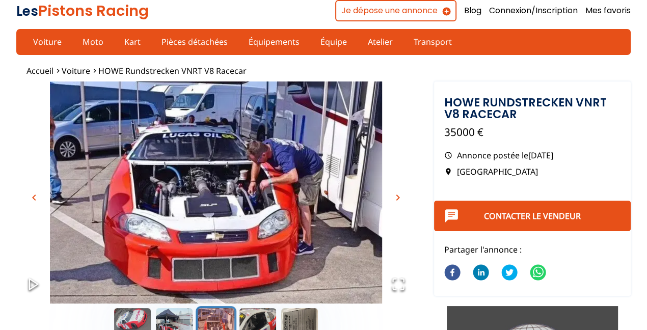
click at [398, 197] on span "chevron_right" at bounding box center [398, 197] width 12 height 12
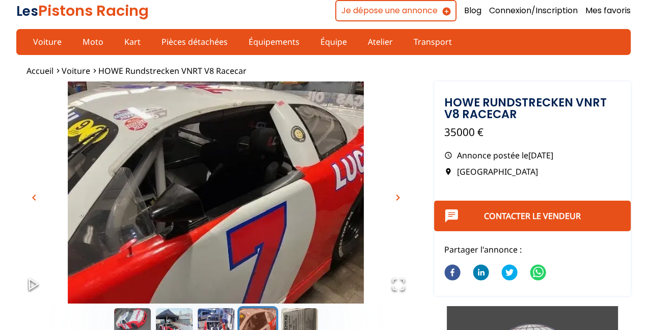
click at [398, 197] on span "chevron_right" at bounding box center [398, 197] width 12 height 12
